Goal: Task Accomplishment & Management: Manage account settings

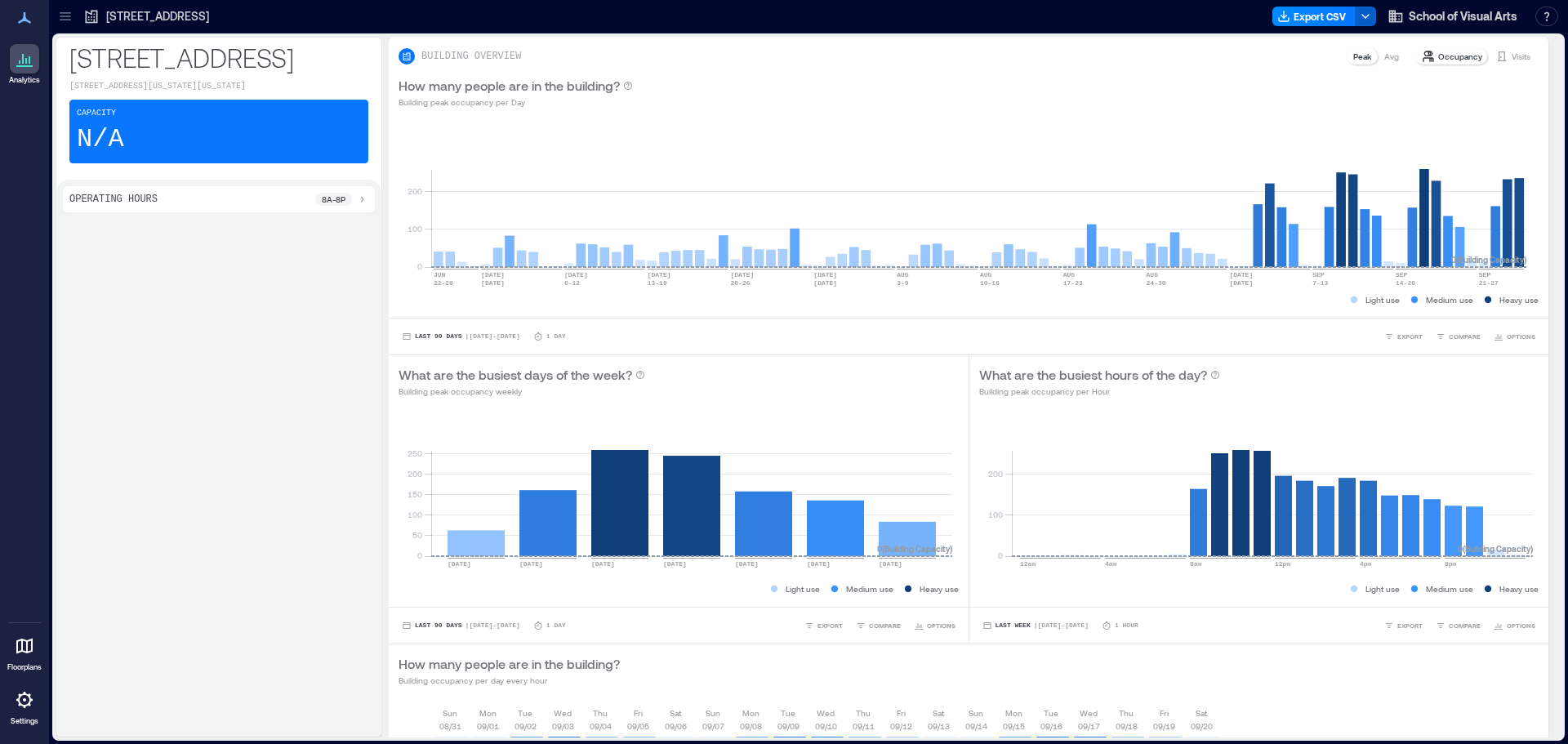
click at [1368, 8] on button "button" at bounding box center [1365, 16] width 22 height 20
click at [1053, 24] on div at bounding box center [743, 16] width 1045 height 26
click at [1472, 12] on span "School of Visual Arts" at bounding box center [1462, 16] width 108 height 16
click at [65, 18] on icon at bounding box center [65, 16] width 16 height 16
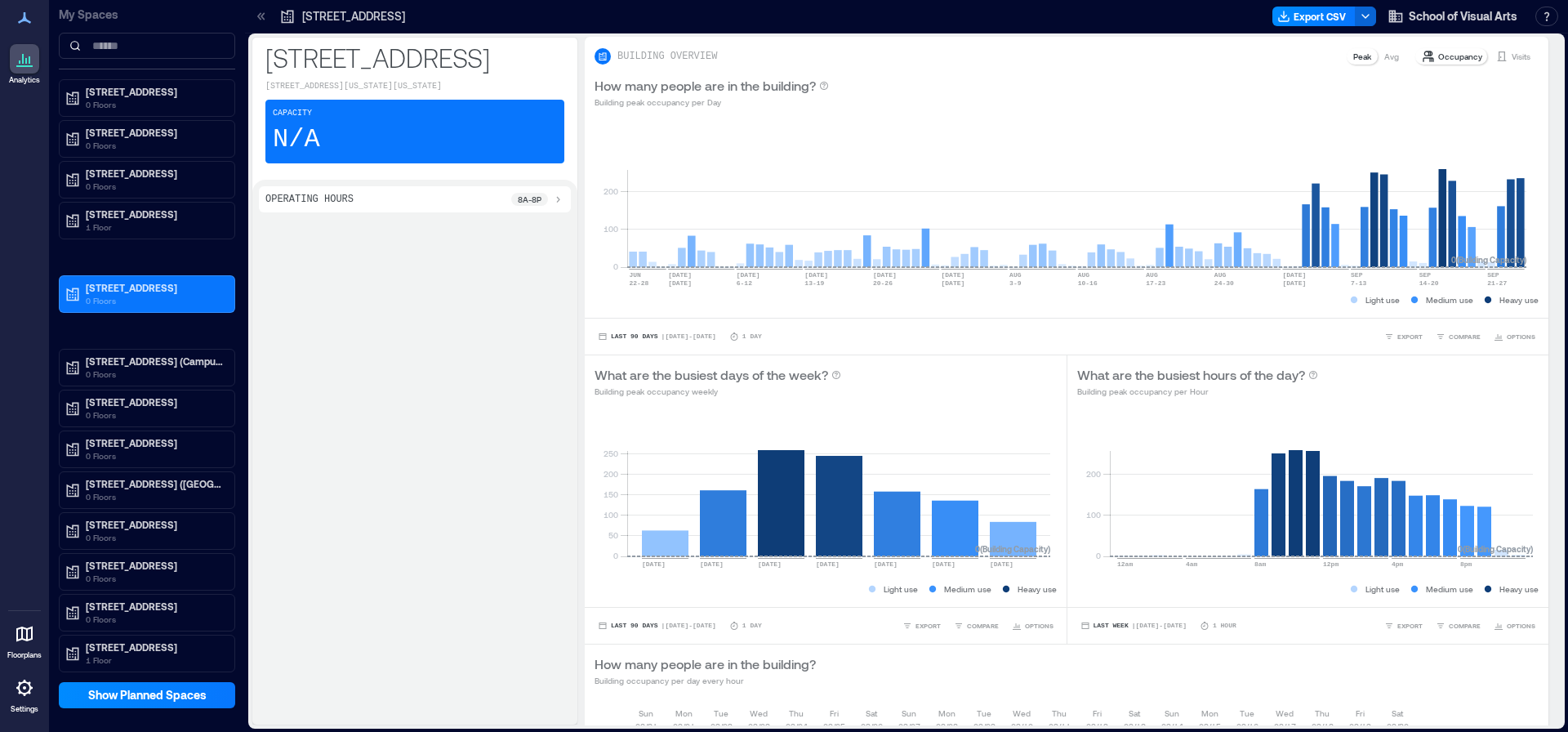
click at [19, 681] on icon at bounding box center [24, 688] width 20 height 20
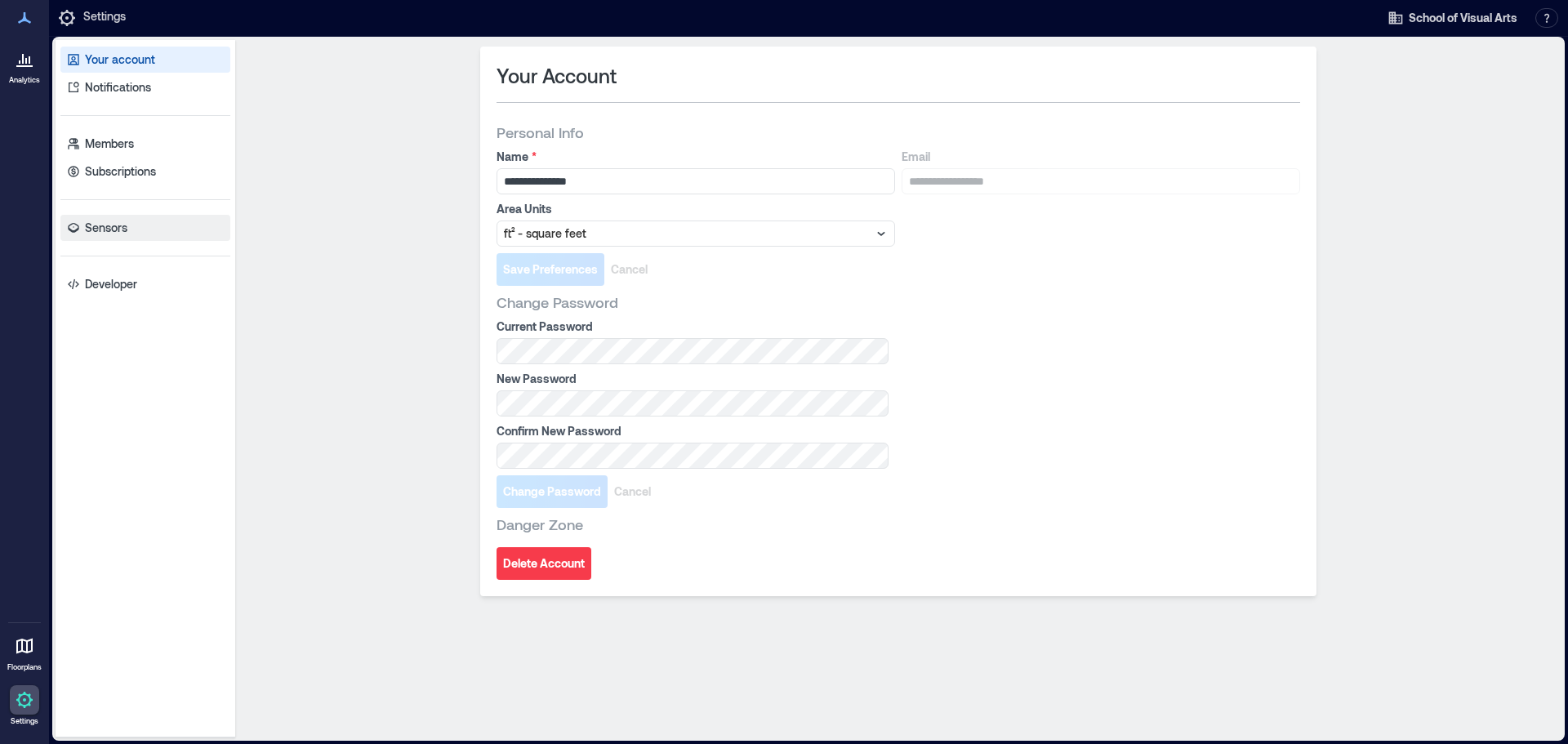
click at [142, 215] on link "Sensors" at bounding box center [144, 228] width 169 height 26
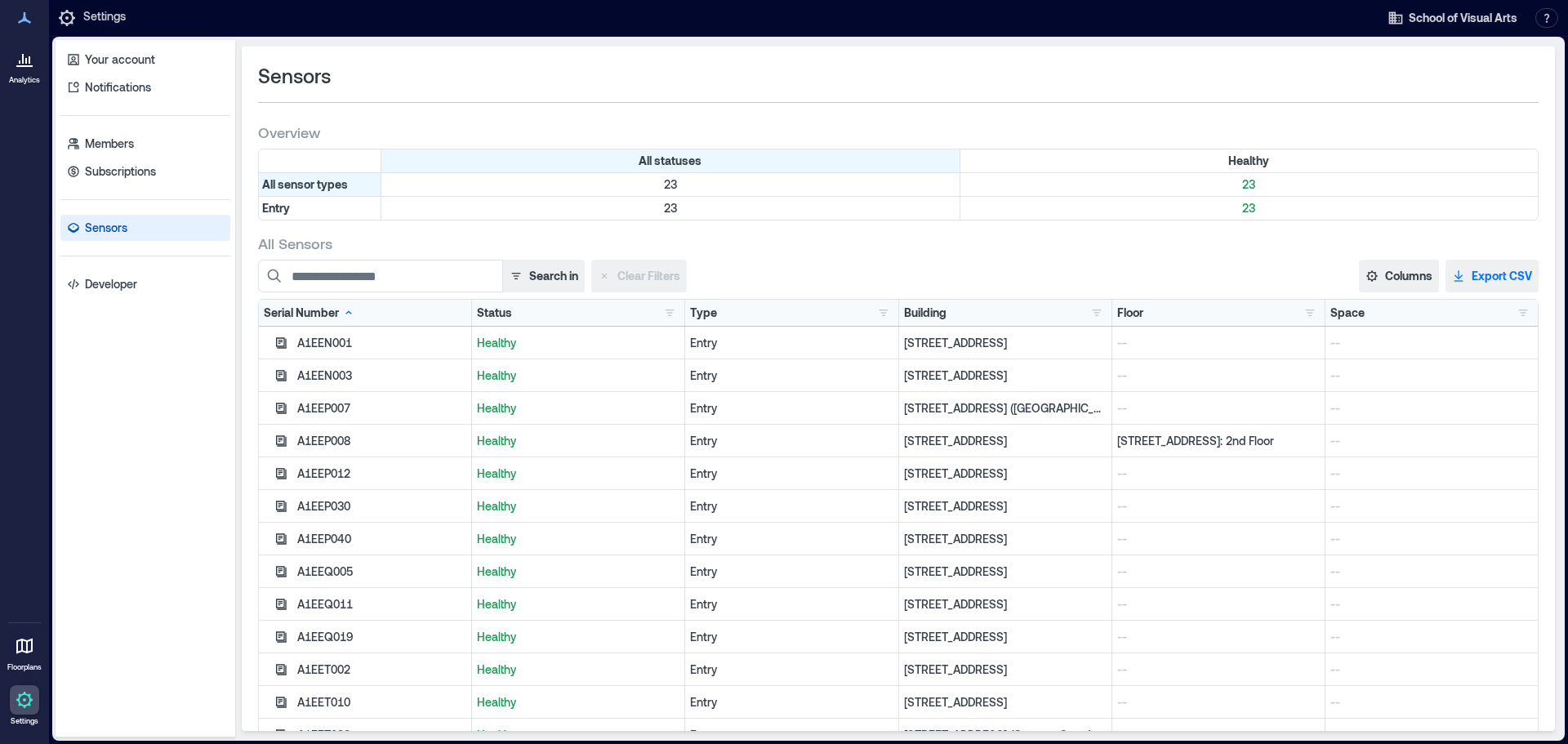
click at [1455, 267] on button "Export CSV" at bounding box center [1492, 276] width 93 height 32
click at [1543, 13] on button "button" at bounding box center [1546, 18] width 23 height 20
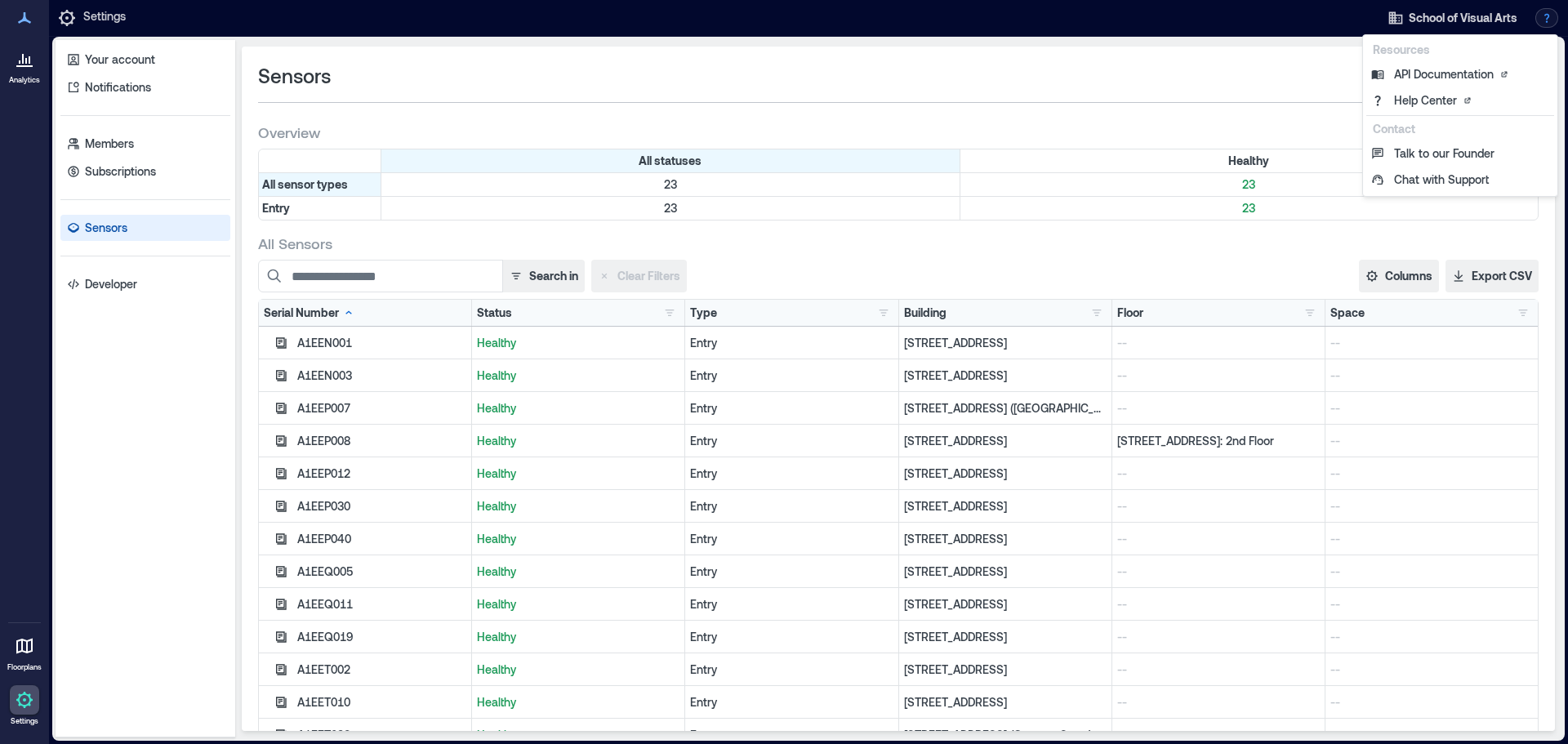
click at [1278, 58] on div "Sensors Overview All statuses Healthy All sensor types 23 23 Entry 23 23 All Se…" at bounding box center [898, 388] width 1312 height 684
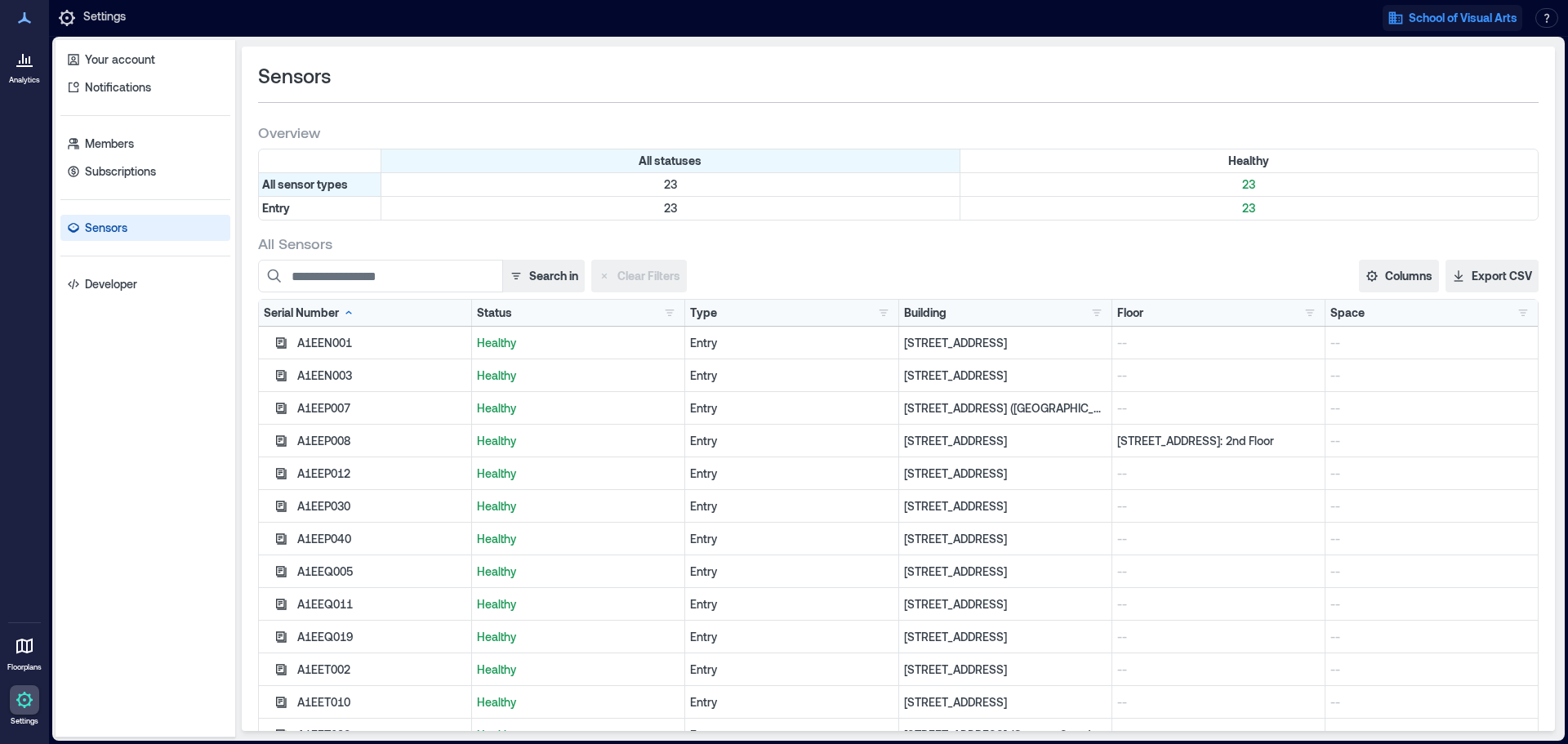
click at [1422, 19] on span "School of Visual Arts" at bounding box center [1462, 18] width 108 height 16
click at [1408, 115] on button "Logout" at bounding box center [1460, 113] width 151 height 26
